Goal: Information Seeking & Learning: Learn about a topic

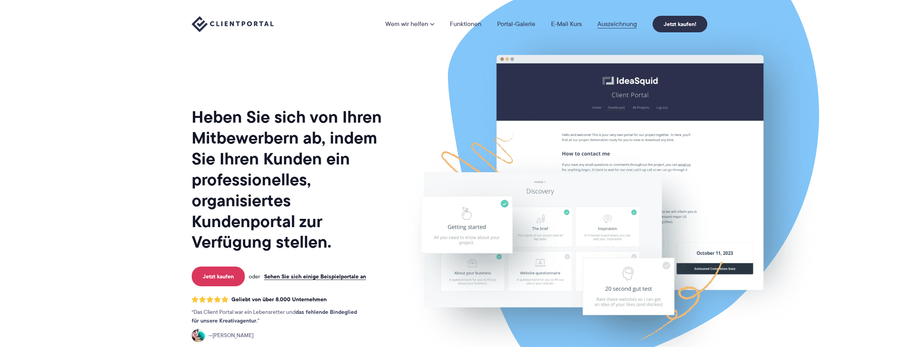
click at [616, 23] on link "Auszeichnung" at bounding box center [617, 24] width 39 height 6
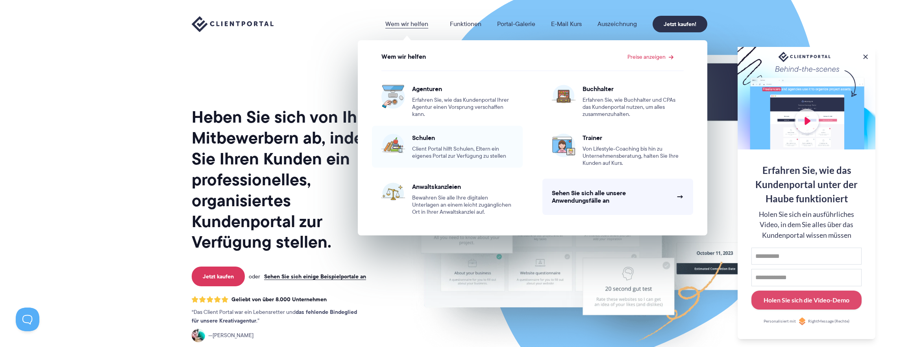
click at [414, 145] on span "Client Portal hilft Schulen, Eltern ein eigenes Portal zur Verfügung zu stellen" at bounding box center [462, 152] width 101 height 14
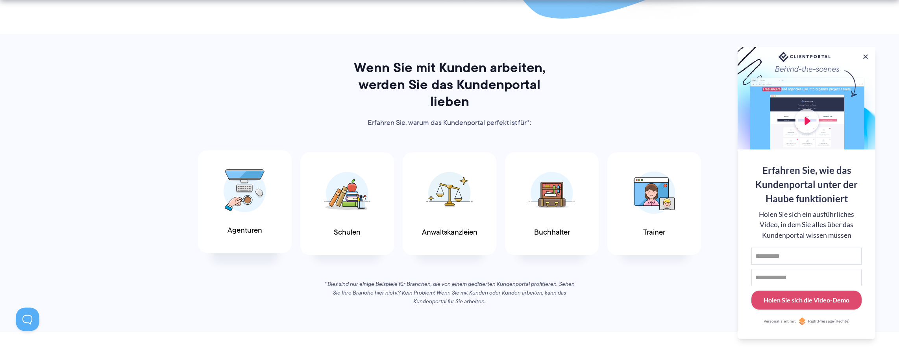
scroll to position [350, 0]
click at [223, 191] on span at bounding box center [244, 189] width 47 height 55
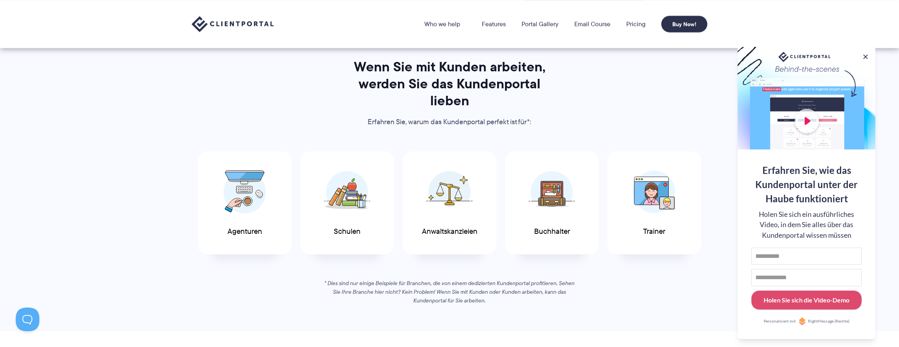
scroll to position [0, 0]
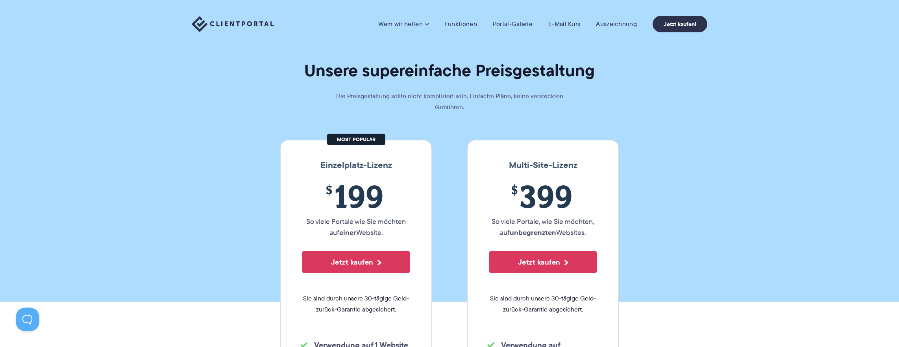
scroll to position [0, 0]
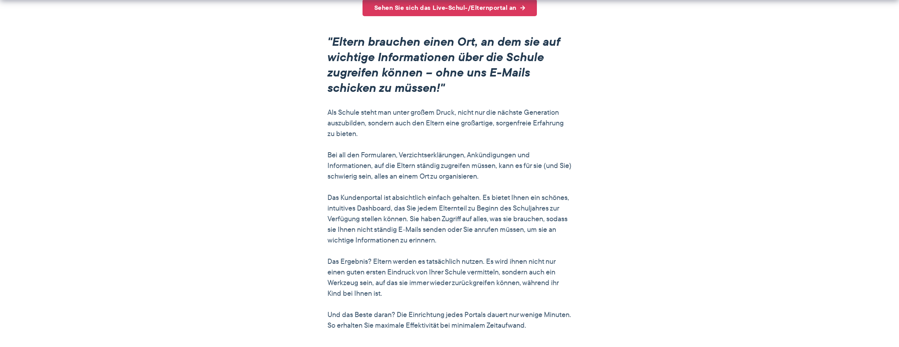
scroll to position [668, 0]
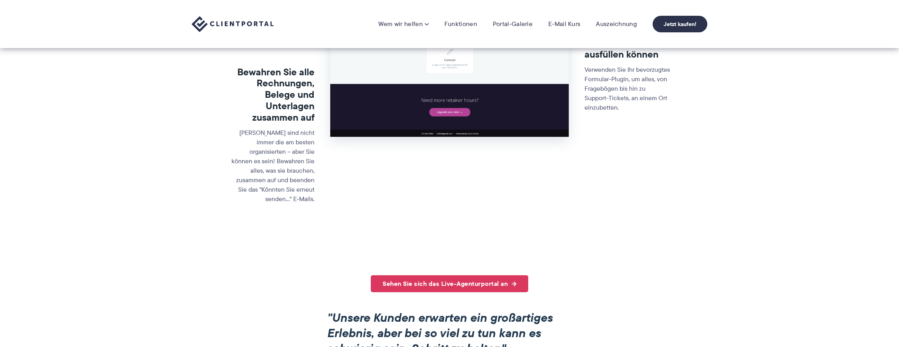
scroll to position [445, 0]
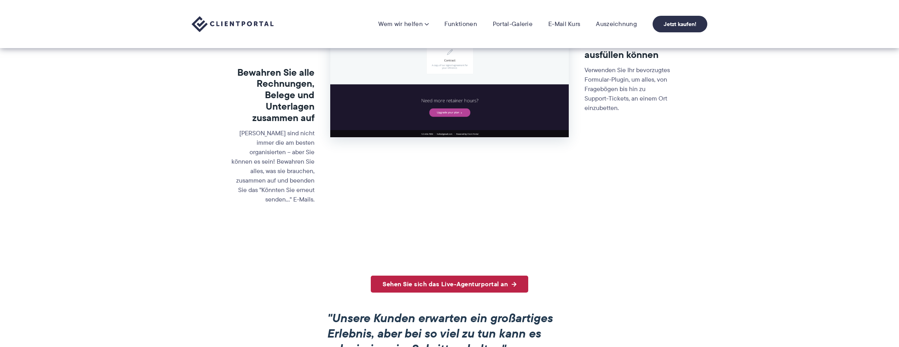
click at [449, 275] on link "Sehen Sie sich das Live-Agenturportal an" at bounding box center [450, 283] width 158 height 17
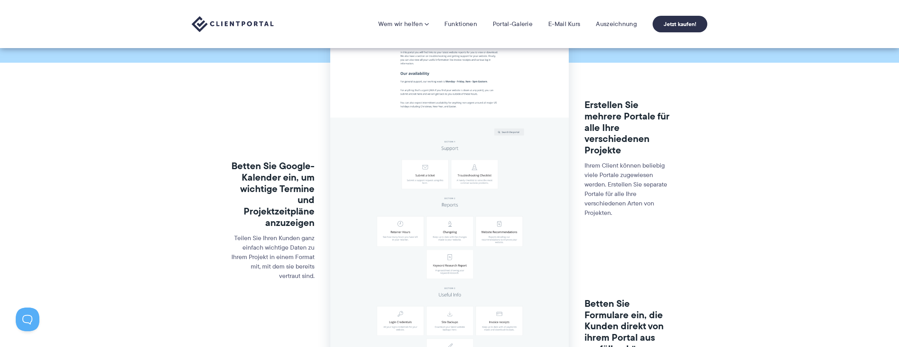
scroll to position [0, 0]
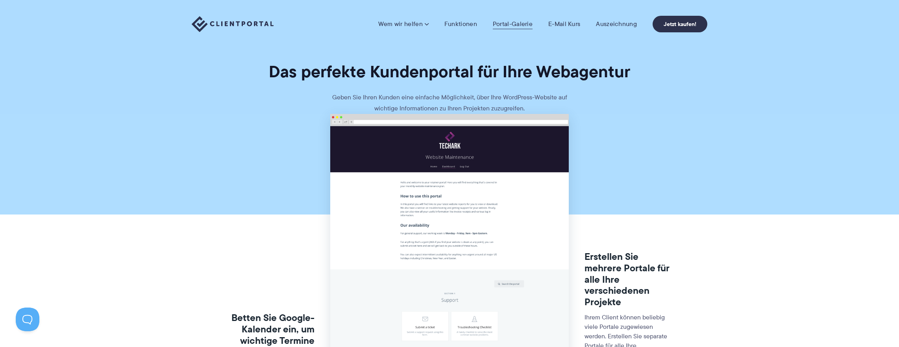
click at [504, 26] on link "Portal-Galerie" at bounding box center [513, 24] width 40 height 8
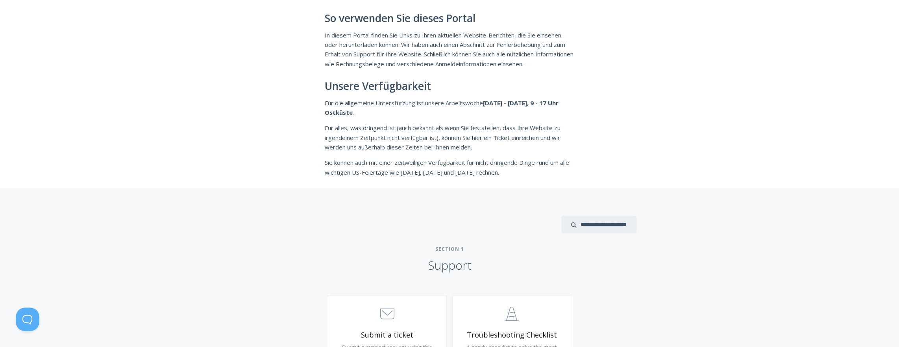
scroll to position [157, 0]
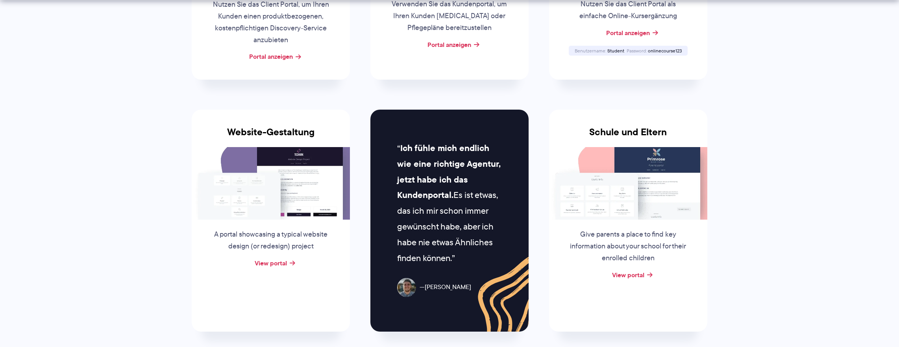
scroll to position [314, 0]
